Goal: Task Accomplishment & Management: Manage account settings

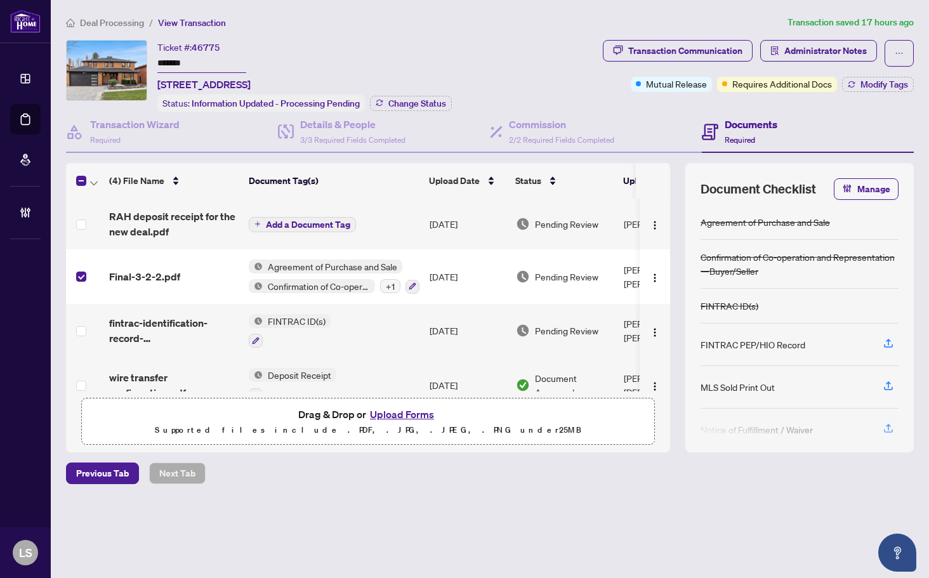
click at [209, 46] on span "46775" at bounding box center [206, 47] width 29 height 11
copy span "46775"
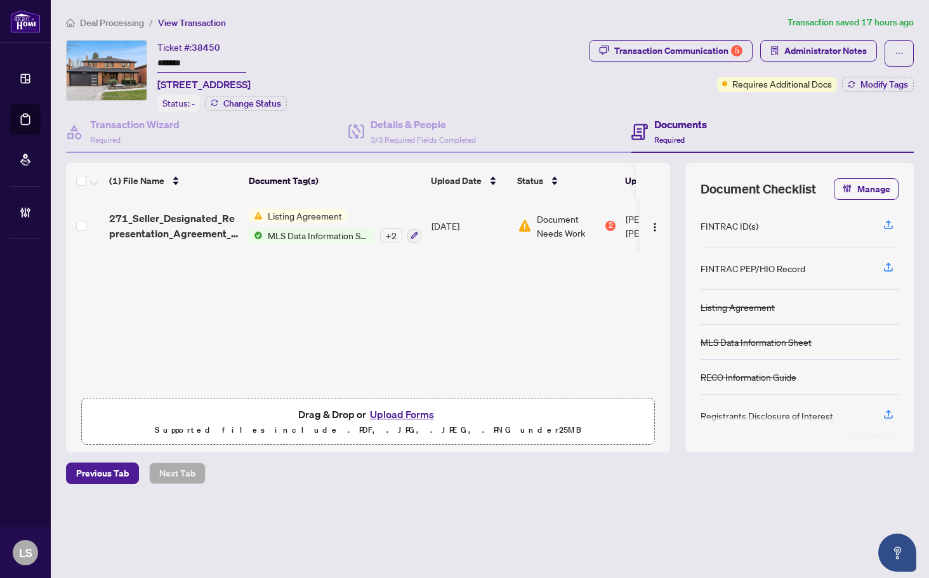
click at [209, 46] on span "38450" at bounding box center [206, 47] width 29 height 11
copy span "38450"
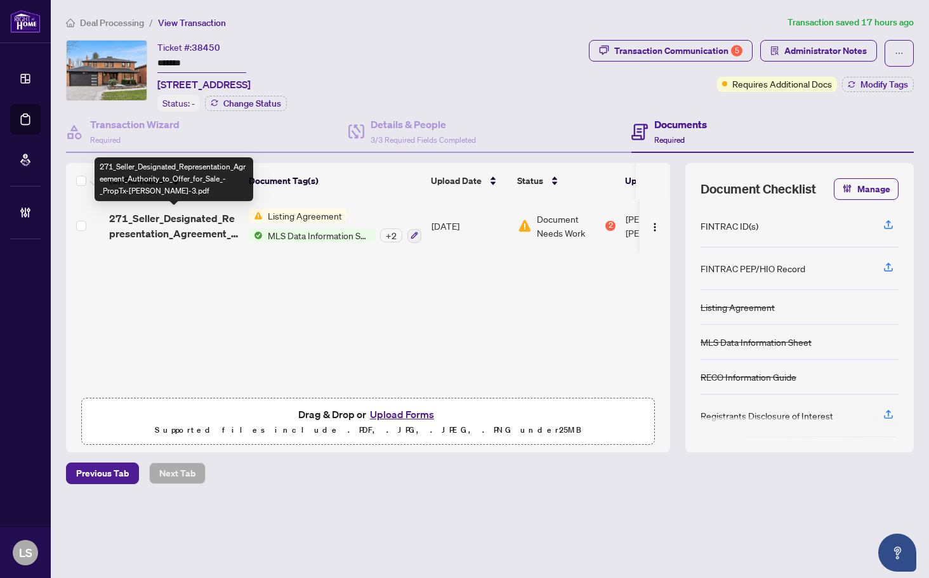
click at [181, 231] on span "271_Seller_Designated_Representation_Agreement_Authority_to_Offer_for_Sale_-_Pr…" at bounding box center [173, 226] width 129 height 30
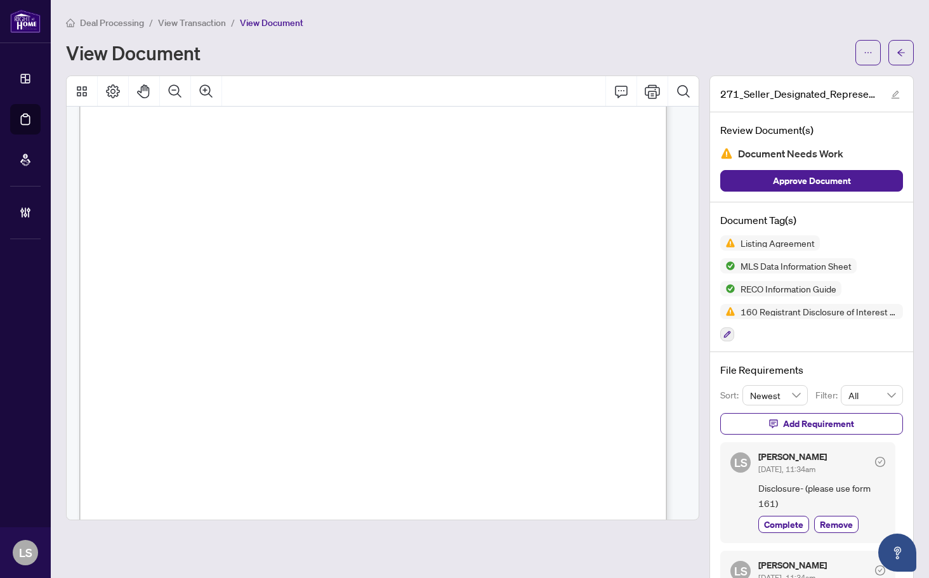
scroll to position [254, 0]
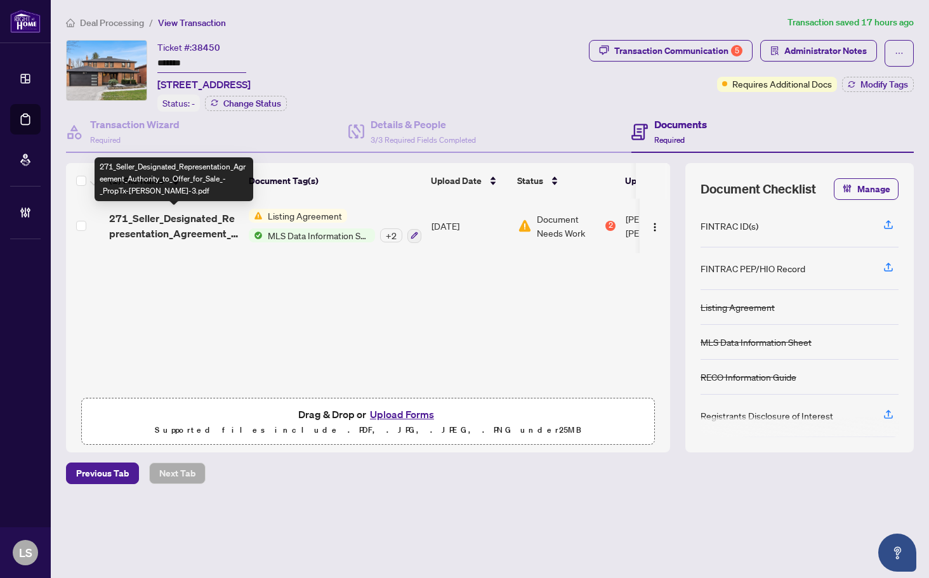
click at [188, 233] on span "271_Seller_Designated_Representation_Agreement_Authority_to_Offer_for_Sale_-_Pr…" at bounding box center [173, 226] width 129 height 30
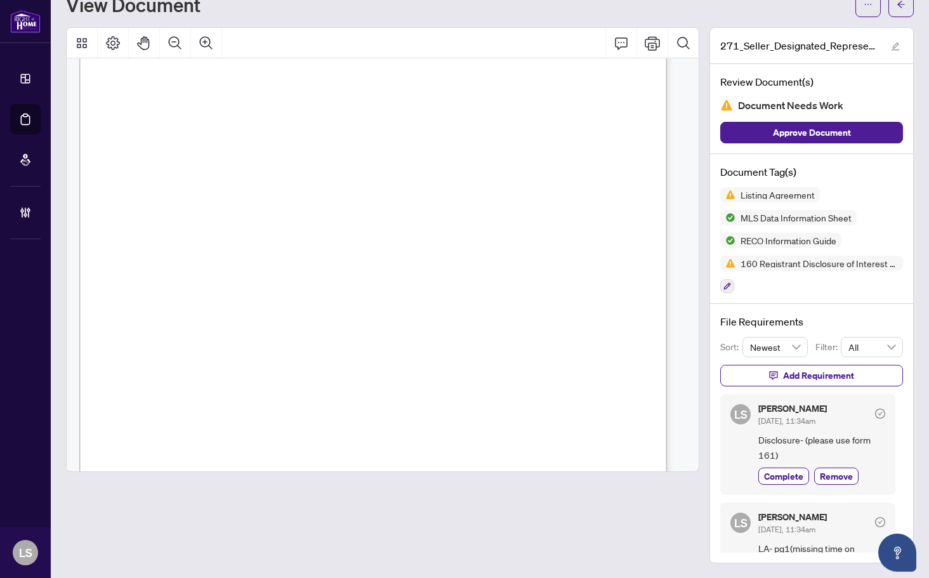
scroll to position [63, 0]
click at [287, 297] on span "30" at bounding box center [282, 296] width 9 height 10
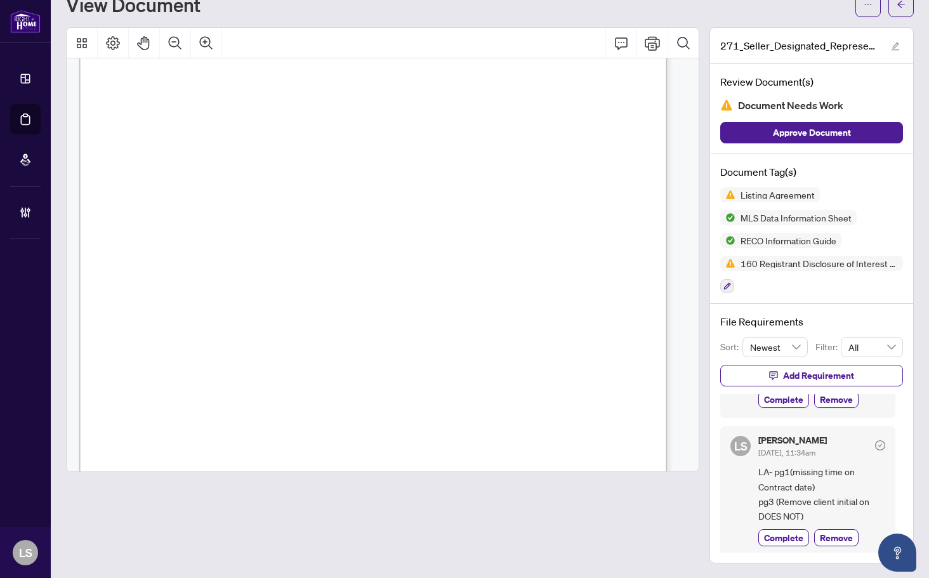
scroll to position [80, 0]
click at [766, 485] on span "LA- pg1(missing time on Contract date) pg3 (Remove client initial on DOES NOT)" at bounding box center [821, 491] width 127 height 60
click at [777, 496] on span "LA- pg1(missing time on Contract date) pg3 (Remove client initial on DOES NOT)" at bounding box center [821, 491] width 127 height 60
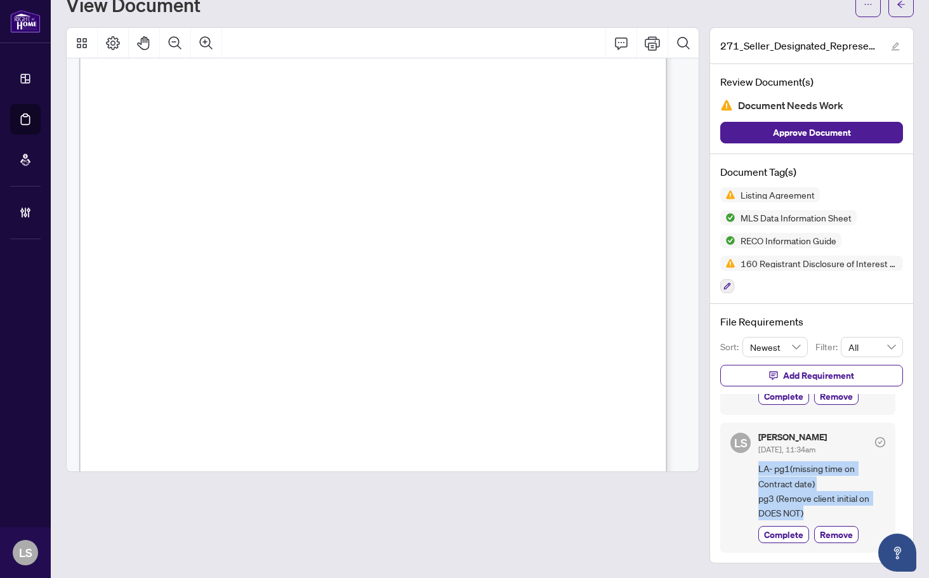
drag, startPoint x: 799, startPoint y: 513, endPoint x: 743, endPoint y: 464, distance: 74.6
click at [743, 464] on div "LS [PERSON_NAME][DATE], 11:34am LA- pg1(missing time on Contract date) pg3 (Rem…" at bounding box center [807, 488] width 175 height 131
copy span "LA- pg1(missing time on Contract date) pg3 (Remove client initial on DOES NOT)"
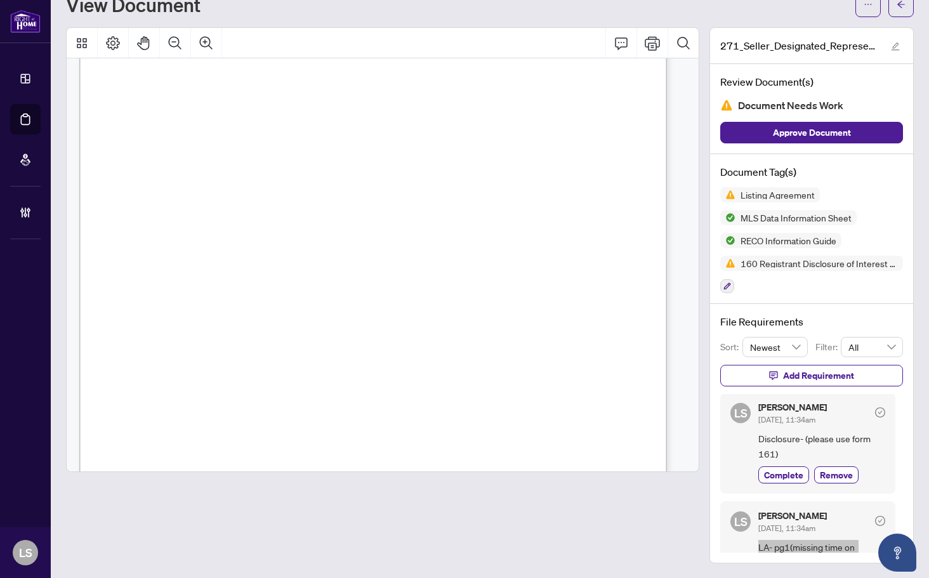
scroll to position [0, 0]
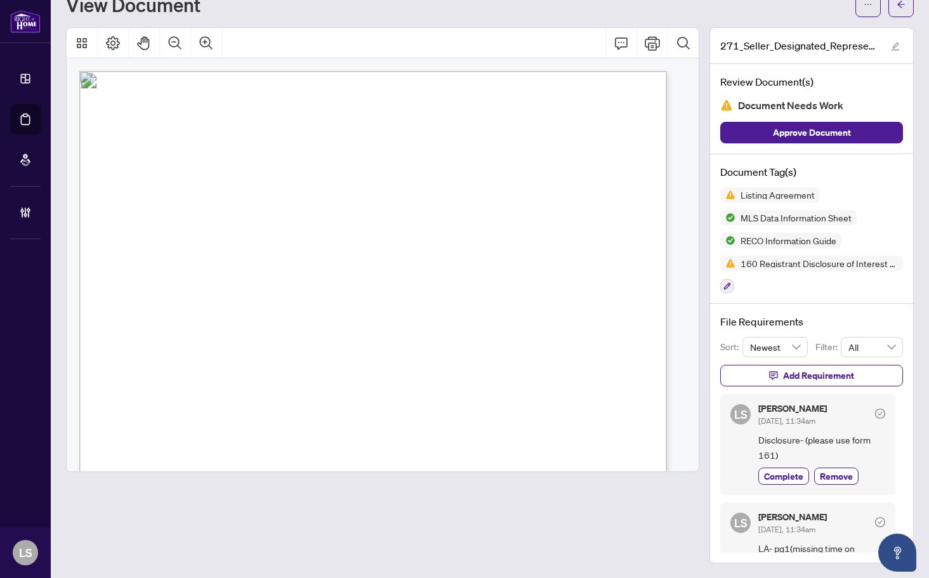
drag, startPoint x: 250, startPoint y: 163, endPoint x: 265, endPoint y: 188, distance: 29.6
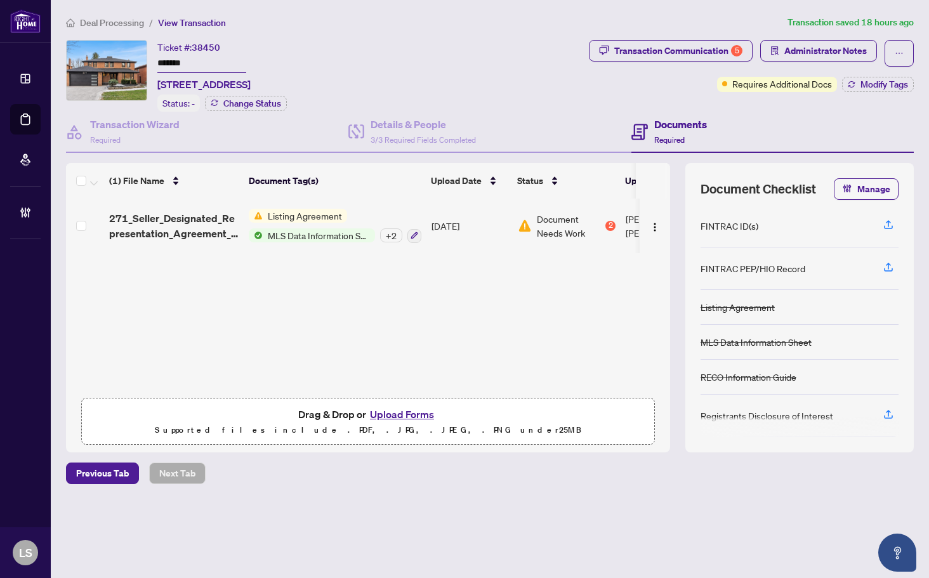
click at [214, 46] on span "38450" at bounding box center [206, 47] width 29 height 11
copy span "38450"
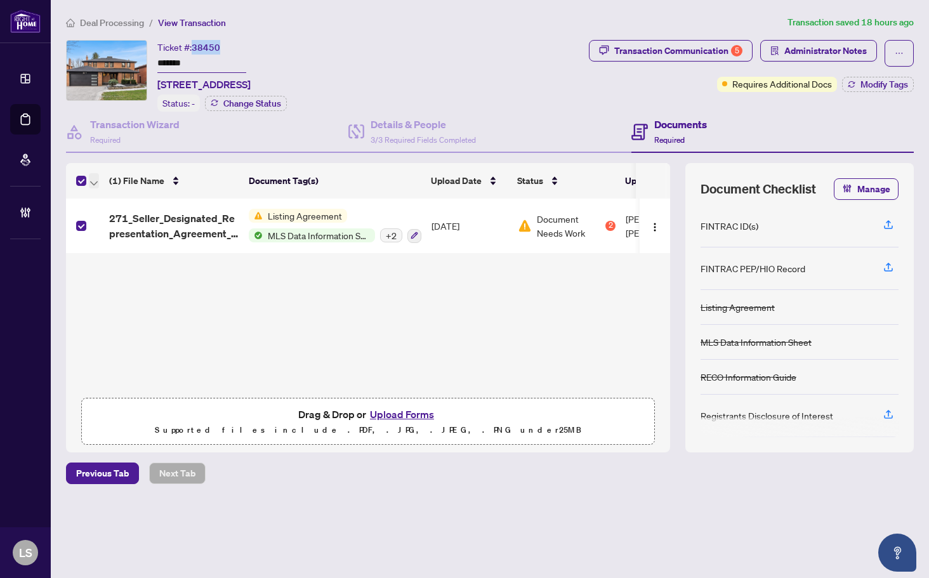
click at [95, 176] on span "button" at bounding box center [94, 181] width 8 height 14
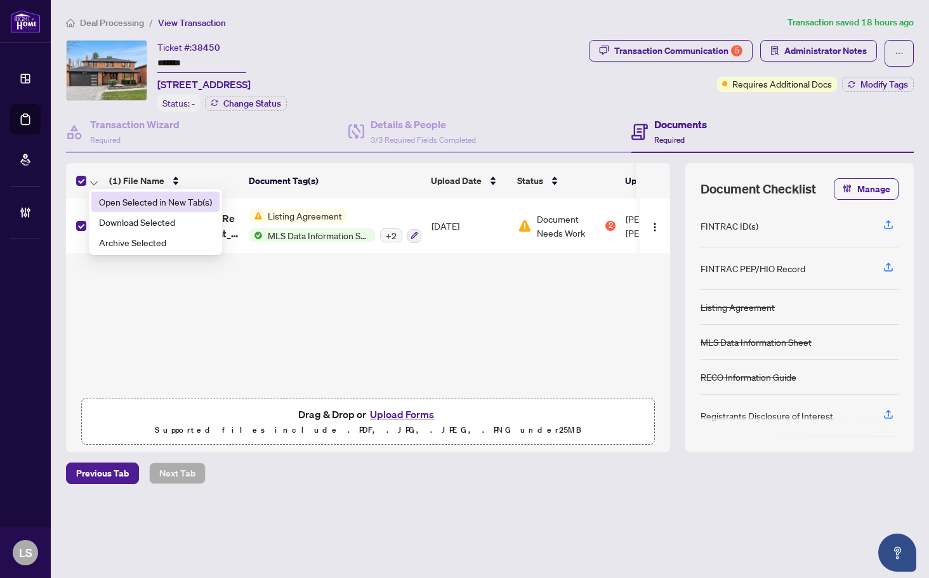
click at [121, 202] on span "Open Selected in New Tab(s)" at bounding box center [155, 202] width 113 height 14
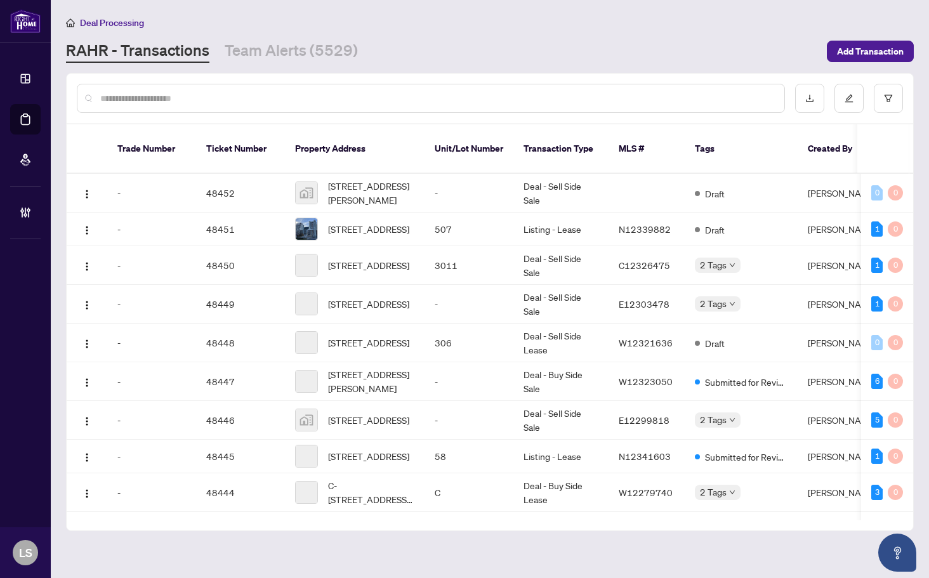
click at [168, 97] on input "text" at bounding box center [437, 98] width 674 height 14
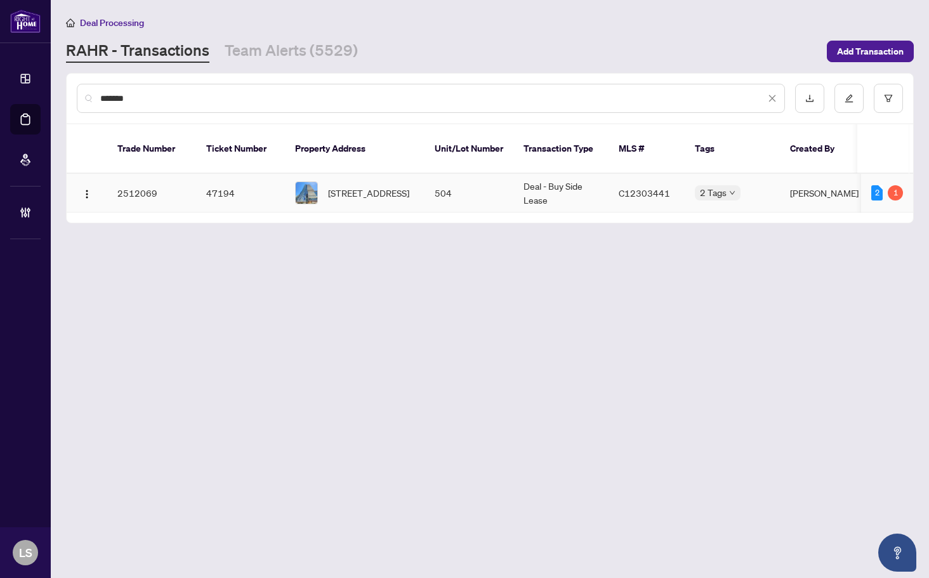
type input "*******"
click at [396, 186] on span "504-125 Redpath Ave, Toronto, Ontario M4S 0B5, Canada" at bounding box center [368, 193] width 81 height 14
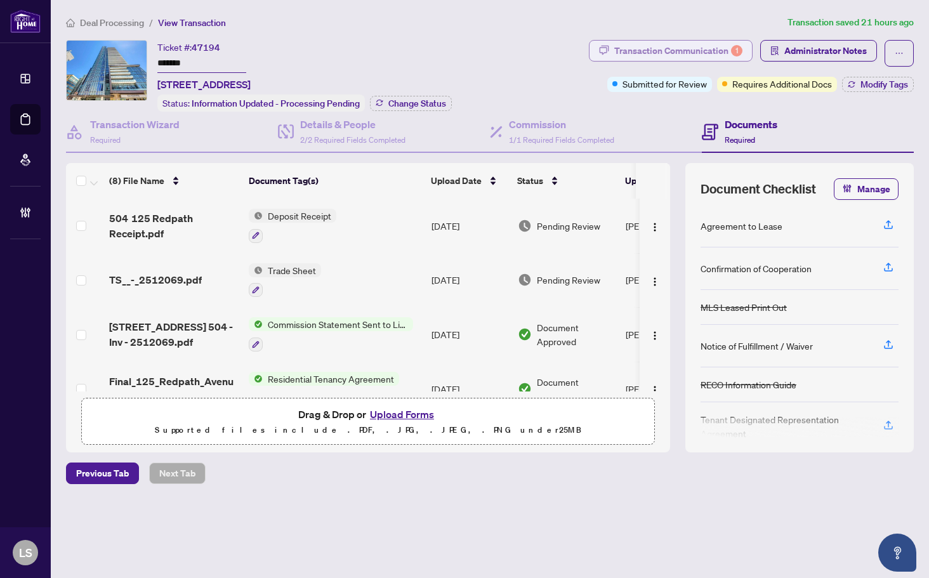
click at [711, 48] on div "Transaction Communication 1" at bounding box center [678, 51] width 128 height 20
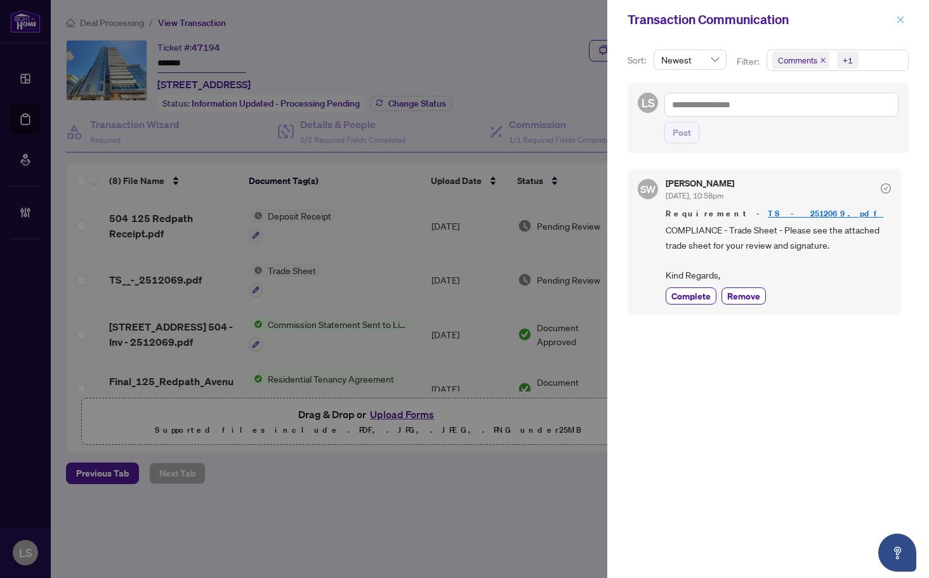
click at [897, 18] on icon "close" at bounding box center [900, 19] width 9 height 9
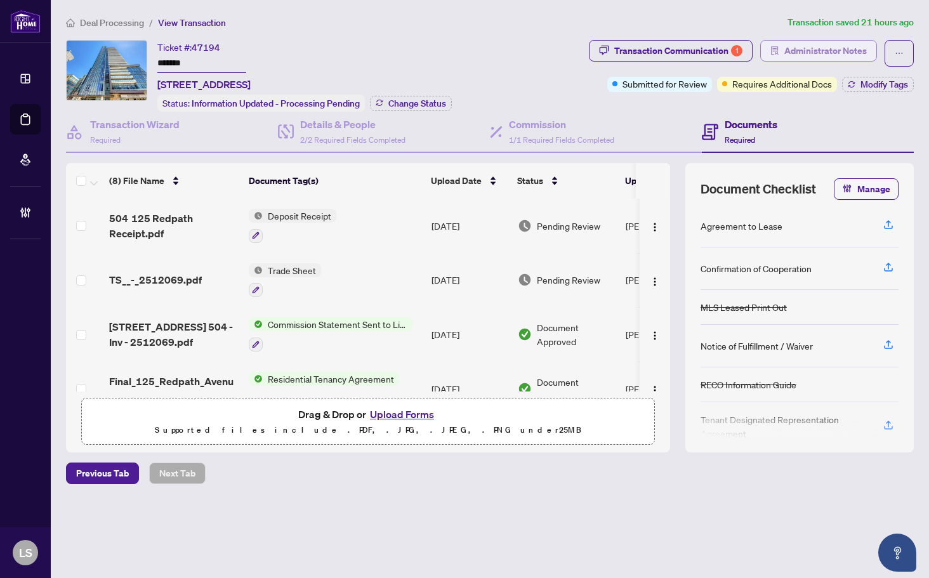
click at [860, 53] on span "Administrator Notes" at bounding box center [825, 51] width 82 height 20
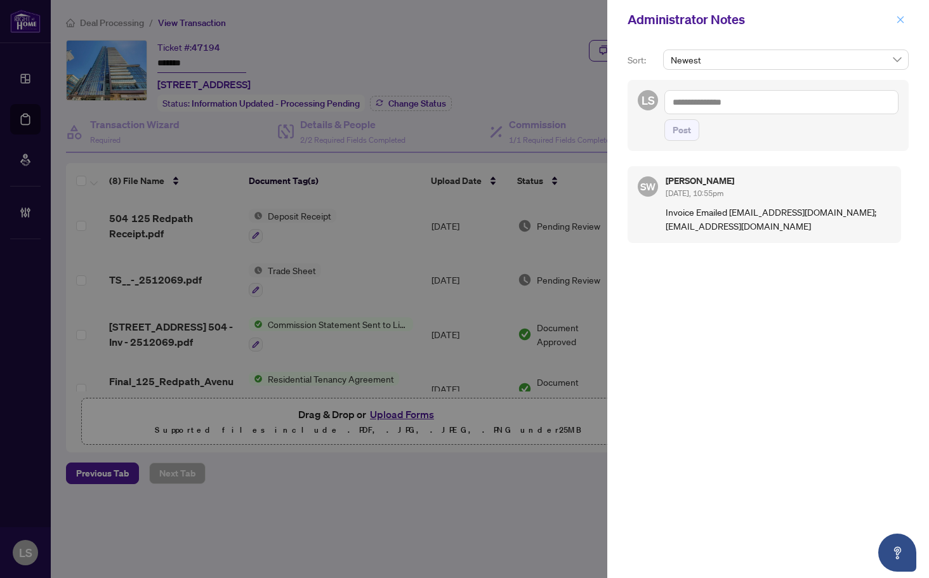
click at [894, 17] on button "button" at bounding box center [900, 19] width 16 height 15
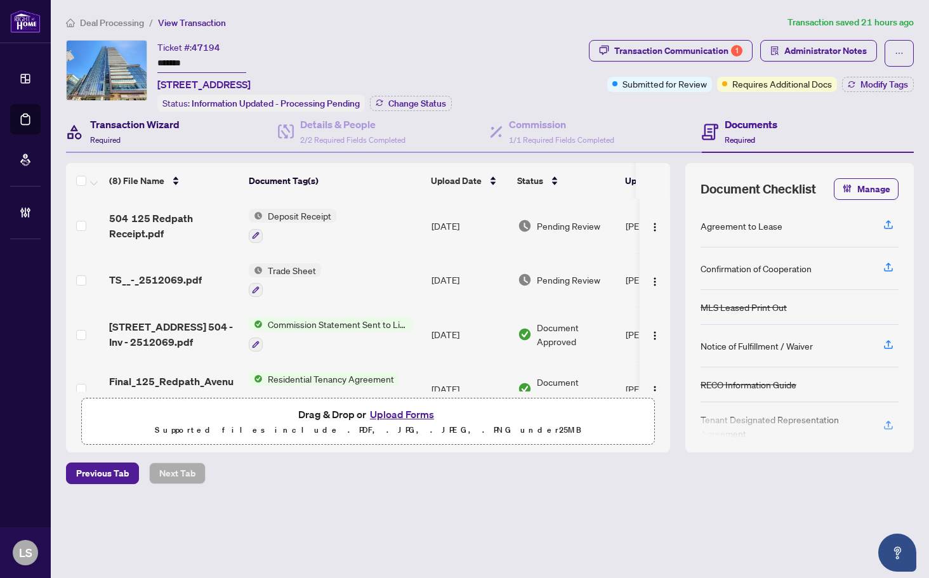
click at [146, 138] on div "Transaction Wizard Required" at bounding box center [134, 132] width 89 height 30
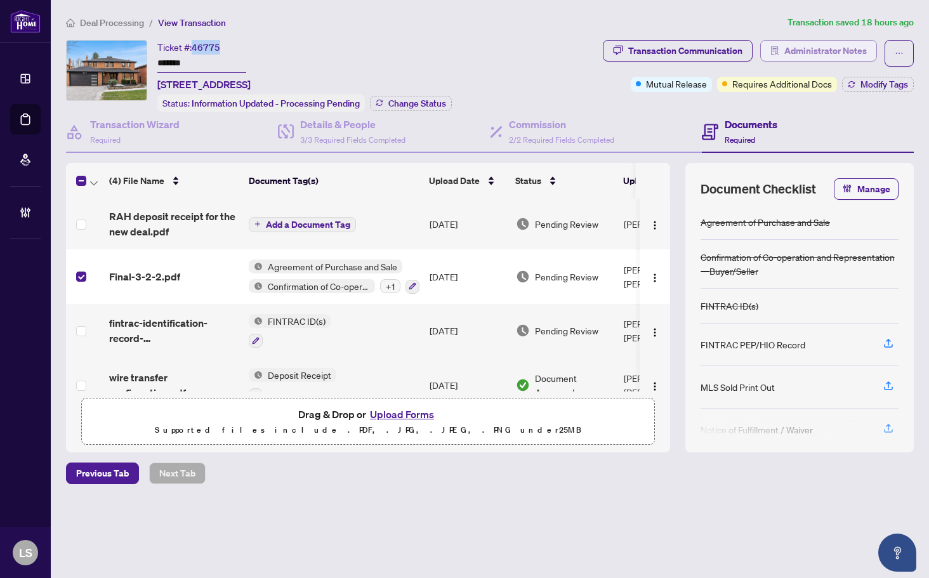
click at [789, 52] on span "Administrator Notes" at bounding box center [825, 51] width 82 height 20
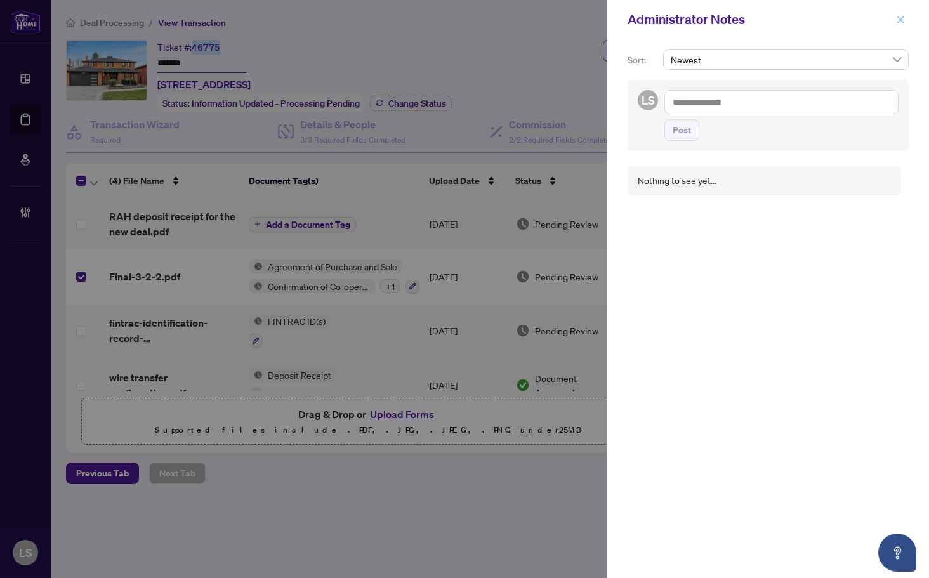
click at [897, 20] on icon "close" at bounding box center [900, 19] width 9 height 9
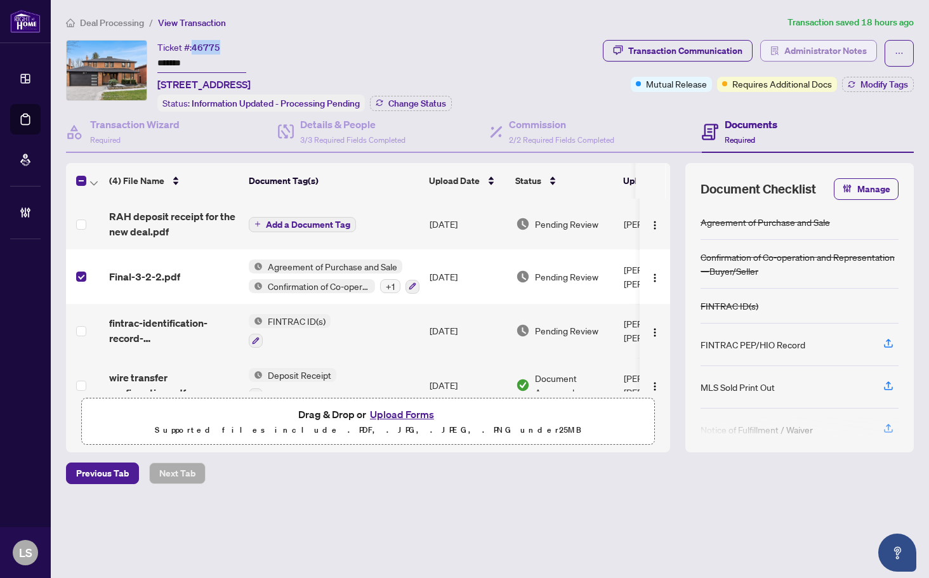
click at [861, 46] on span "Administrator Notes" at bounding box center [825, 51] width 82 height 20
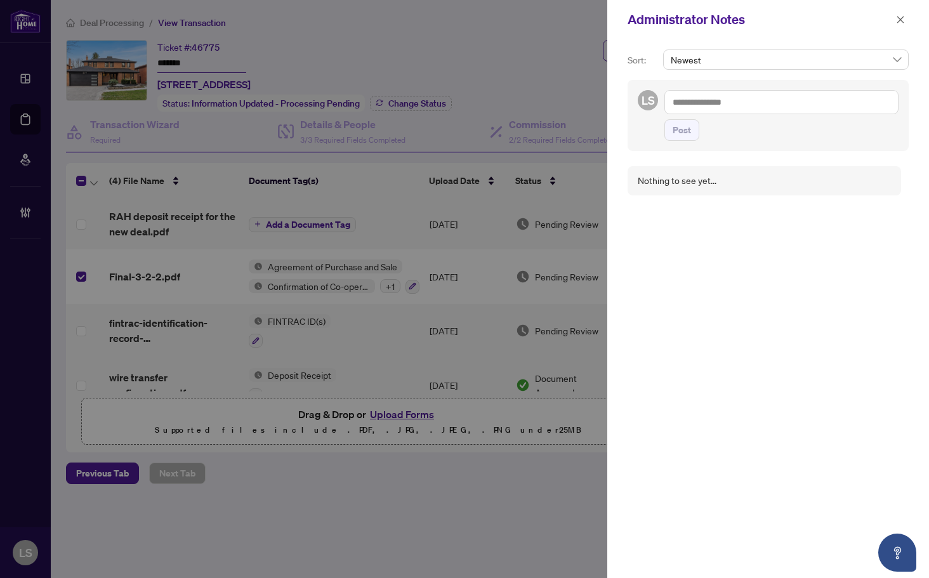
click at [718, 95] on textarea at bounding box center [781, 102] width 234 height 24
paste textarea "**********"
type textarea "**********"
click at [686, 135] on span "Post" at bounding box center [682, 130] width 18 height 20
click at [899, 18] on icon "close" at bounding box center [900, 19] width 7 height 7
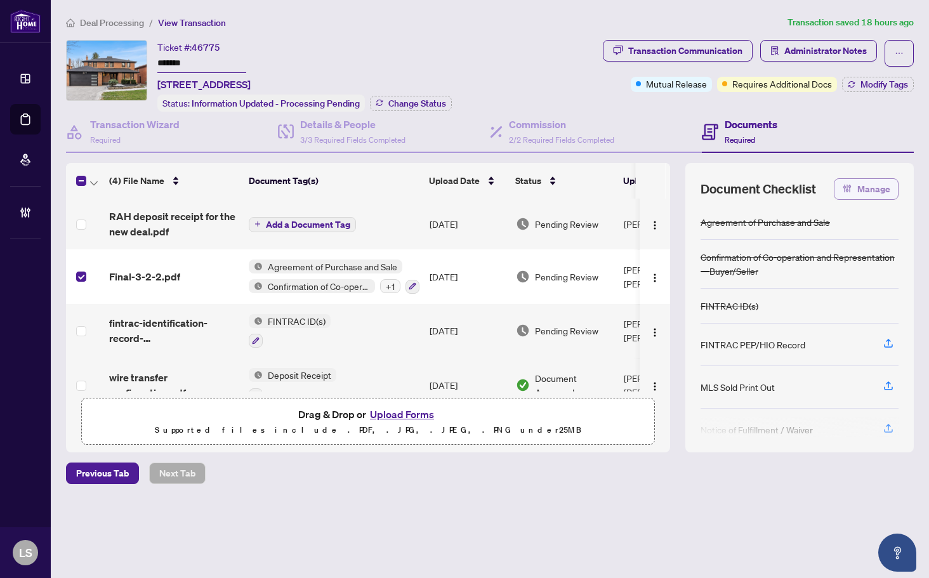
click at [854, 194] on button "Manage" at bounding box center [866, 189] width 65 height 22
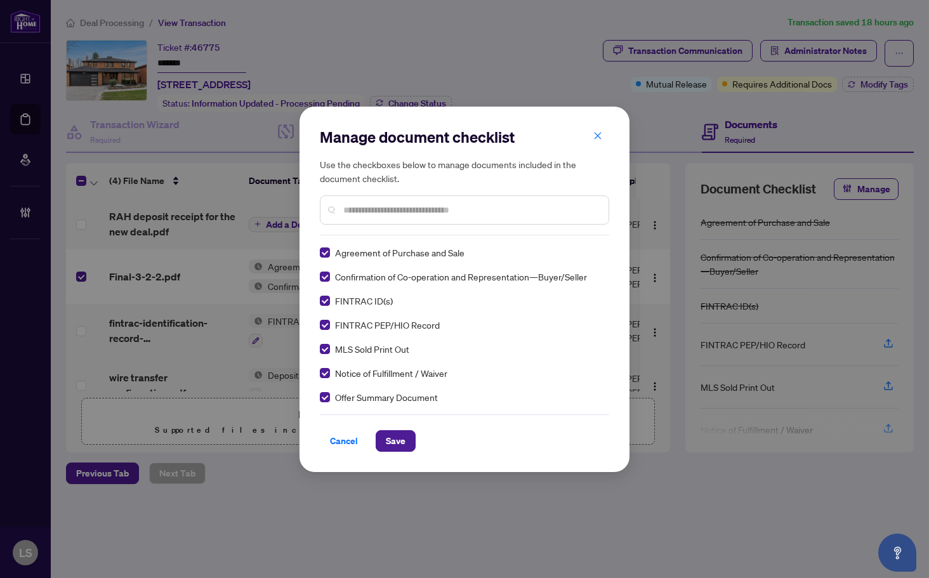
click at [378, 207] on input "text" at bounding box center [470, 210] width 255 height 14
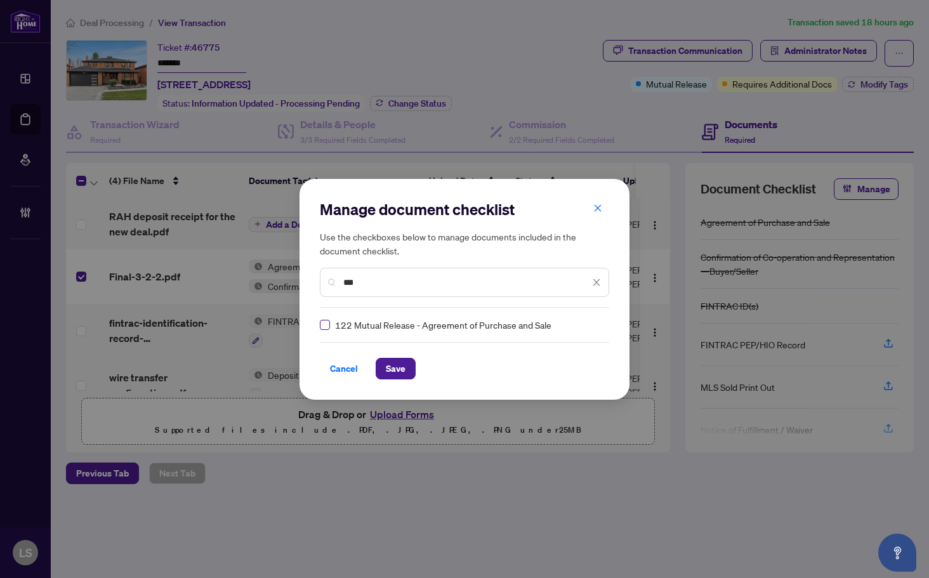
type input "***"
click at [395, 373] on span "Save" at bounding box center [396, 368] width 20 height 20
